Goal: Task Accomplishment & Management: Manage account settings

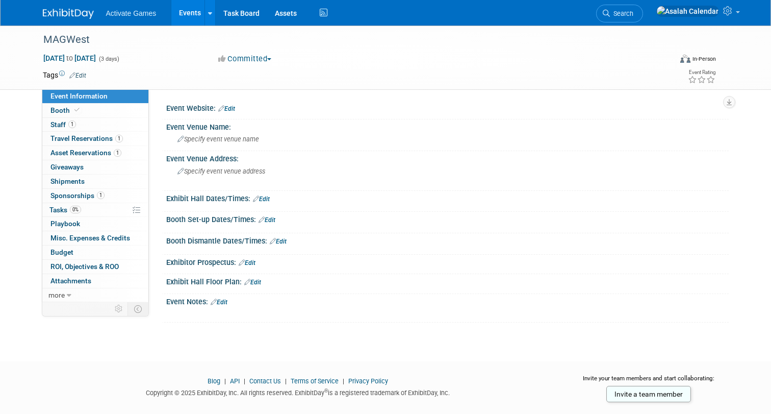
click at [248, 325] on div "MAGWest Aug 8, 2025 to Aug 10, 2025 (3 days) Aug 8, 2025 to Aug 10, 2025 Commit…" at bounding box center [385, 184] width 771 height 317
click at [199, 4] on link "Events" at bounding box center [189, 13] width 37 height 26
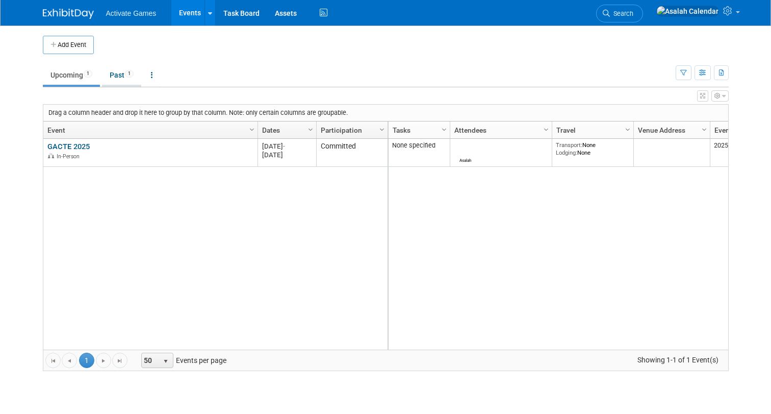
click at [134, 76] on span "1" at bounding box center [129, 74] width 9 height 8
click at [79, 75] on link "Upcoming 1" at bounding box center [71, 74] width 57 height 19
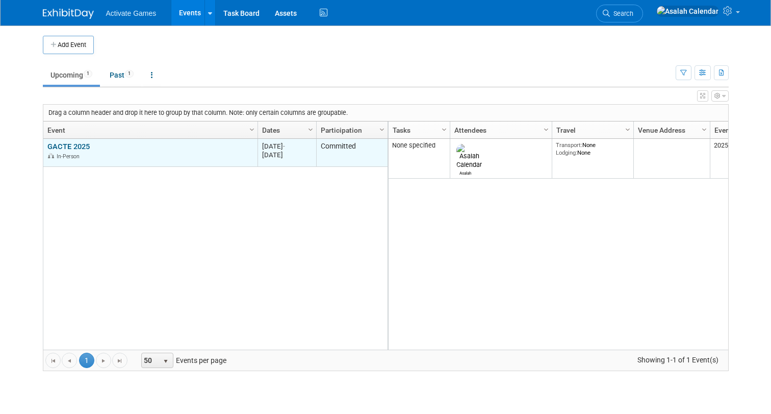
click at [79, 142] on link "GACTE 2025" at bounding box center [68, 146] width 42 height 9
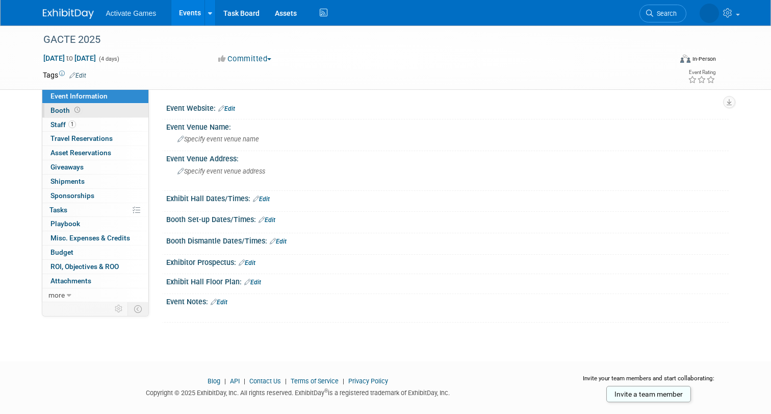
click at [88, 114] on link "Booth" at bounding box center [95, 111] width 106 height 14
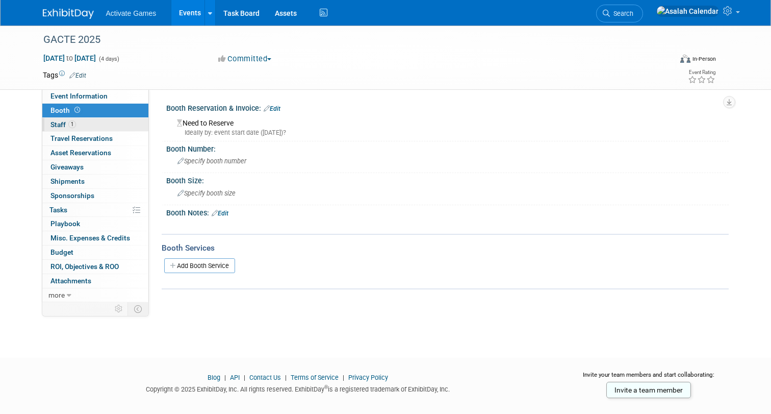
click at [90, 121] on link "1 Staff 1" at bounding box center [95, 125] width 106 height 14
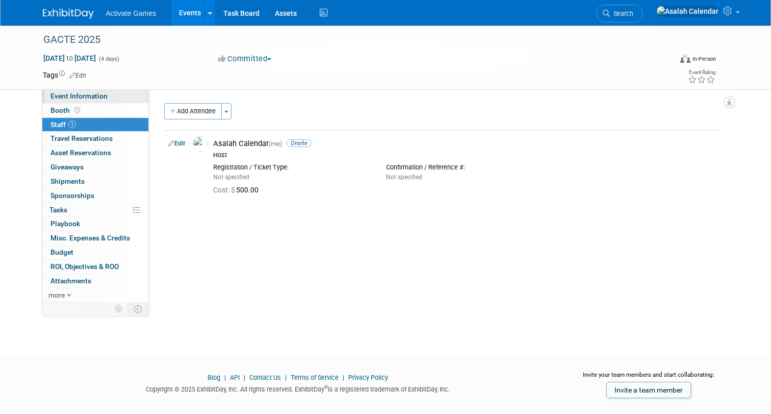
click at [97, 101] on link "Event Information" at bounding box center [95, 96] width 106 height 14
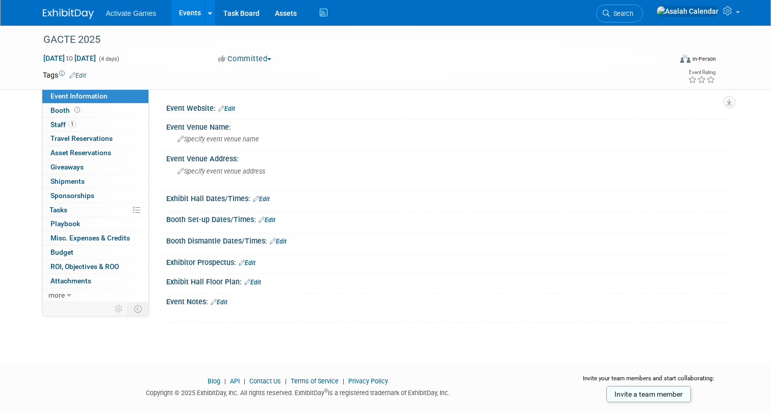
click at [198, 340] on div "GACTE 2025 Sep 2, 2025 to Sep 5, 2025 (4 days) Sep 2, 2025 to Sep 5, 2025 Commi…" at bounding box center [385, 184] width 771 height 317
click at [189, 17] on link "Events" at bounding box center [189, 13] width 37 height 26
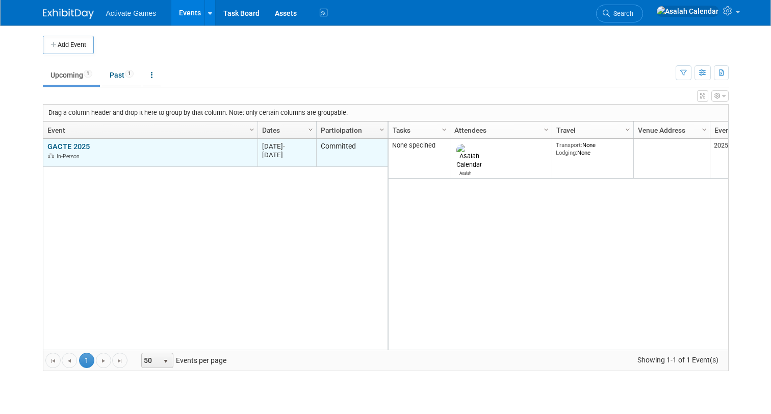
click at [79, 148] on link "GACTE 2025" at bounding box center [68, 146] width 42 height 9
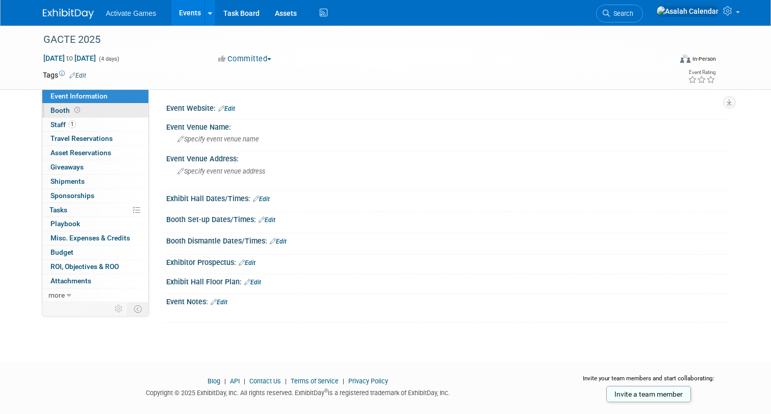
click at [61, 113] on span "Booth" at bounding box center [67, 110] width 32 height 8
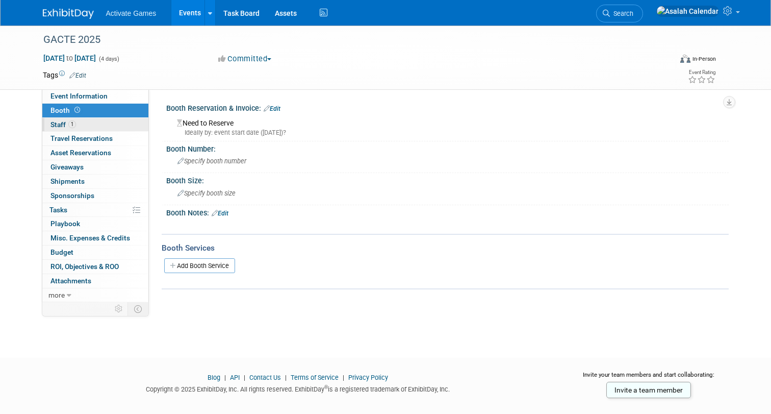
click at [59, 125] on span "Staff 1" at bounding box center [64, 124] width 26 height 8
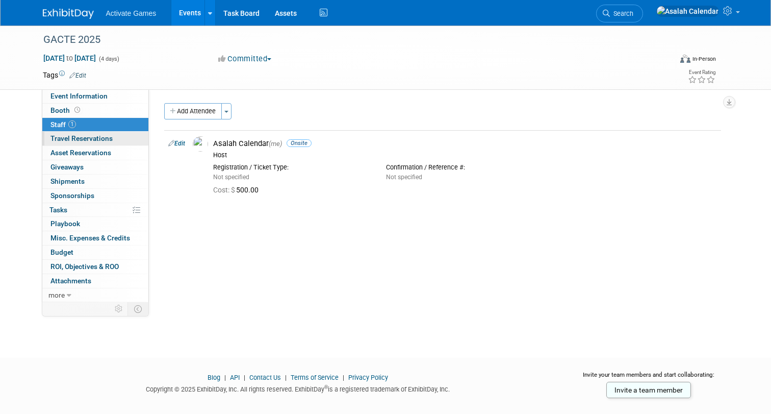
click at [87, 141] on span "Travel Reservations 0" at bounding box center [82, 138] width 62 height 8
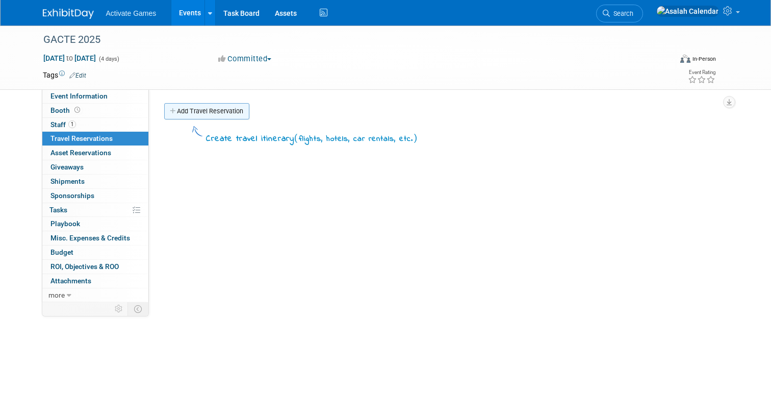
click at [189, 108] on link "Add Travel Reservation" at bounding box center [206, 111] width 85 height 16
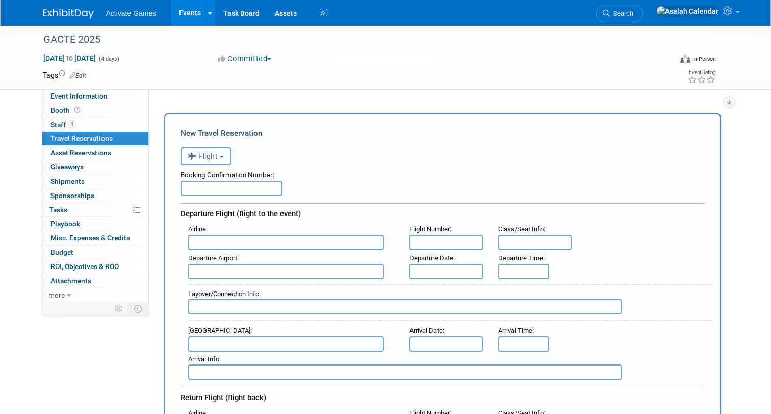
click at [224, 154] on button "Flight" at bounding box center [206, 156] width 51 height 18
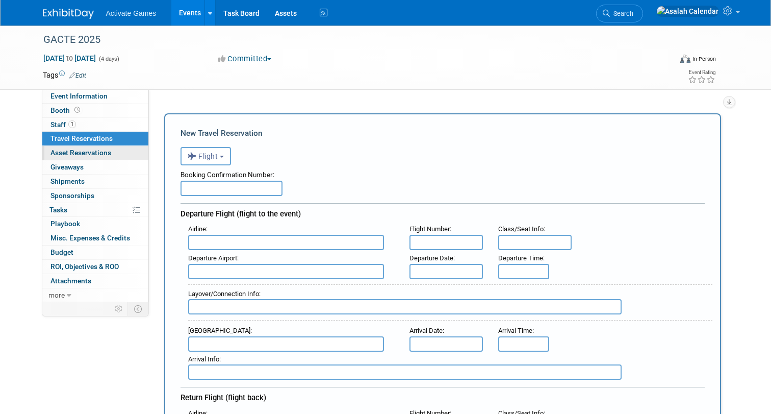
click at [87, 149] on span "Asset Reservations 0" at bounding box center [81, 152] width 61 height 8
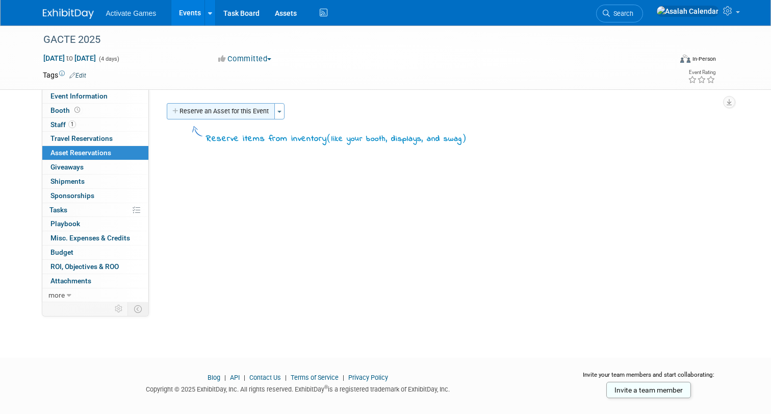
click at [254, 114] on button "Reserve an Asset for this Event" at bounding box center [221, 111] width 108 height 16
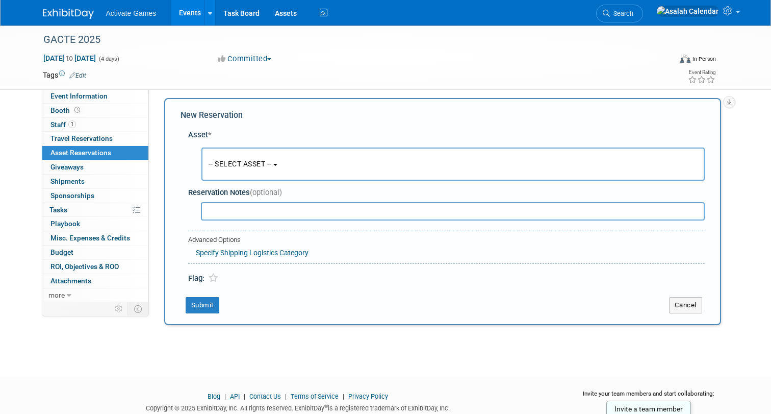
scroll to position [10, 0]
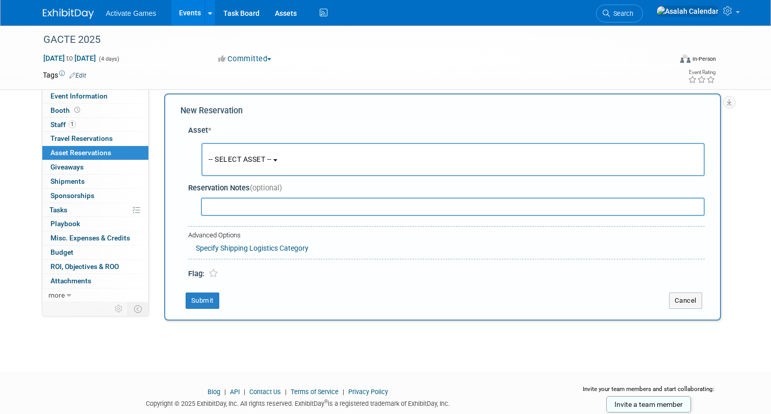
click at [275, 153] on button "-- SELECT ASSET --" at bounding box center [454, 159] width 504 height 33
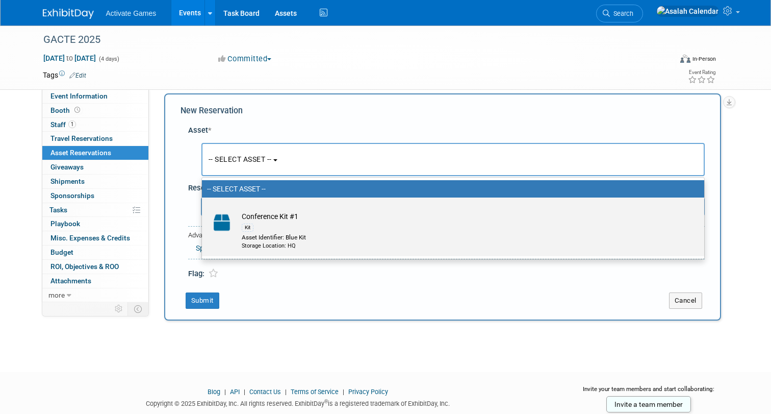
click at [273, 215] on td "Conference Kit #1 Kit Asset Identifier: Blue Kit Storage Location: HQ" at bounding box center [460, 230] width 447 height 39
click at [204, 210] on input "Conference Kit #1 Kit Asset Identifier: Blue Kit Storage Location: HQ" at bounding box center [200, 206] width 7 height 7
select select "10728357"
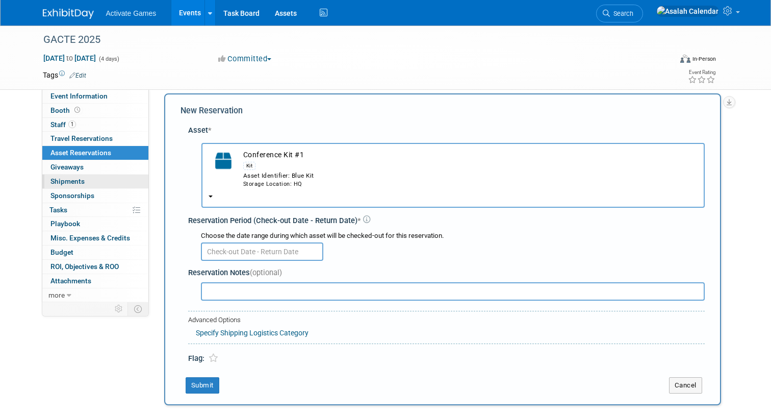
click at [91, 177] on link "0 Shipments 0" at bounding box center [95, 181] width 106 height 14
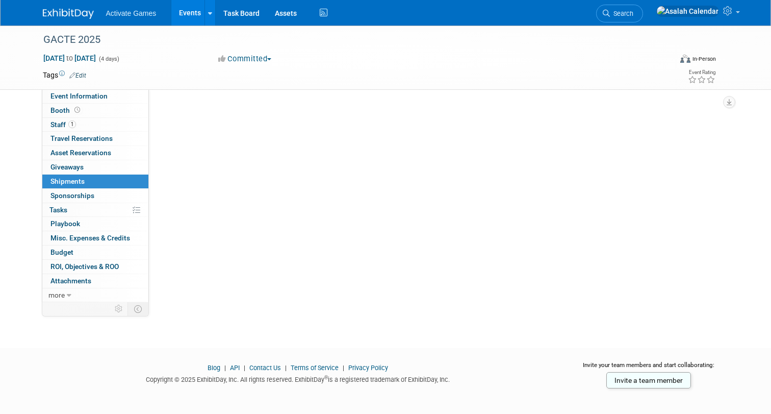
scroll to position [0, 0]
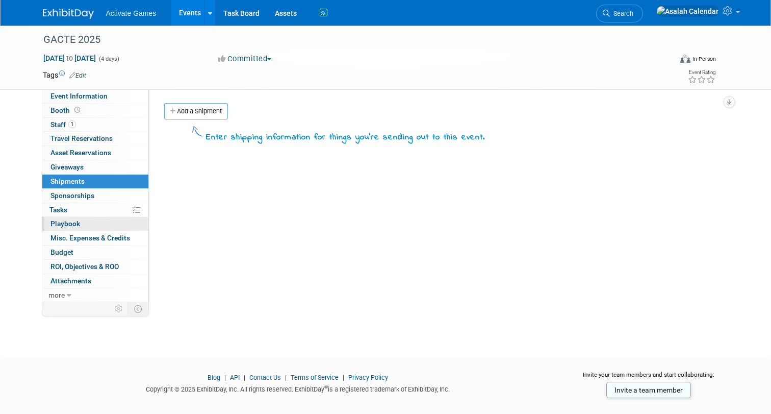
click at [71, 224] on span "Playbook 0" at bounding box center [66, 223] width 30 height 8
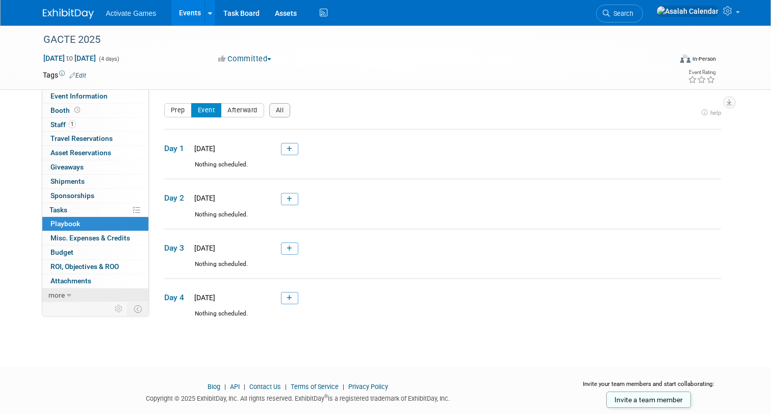
click at [67, 293] on icon at bounding box center [69, 295] width 5 height 7
